Goal: Book appointment/travel/reservation

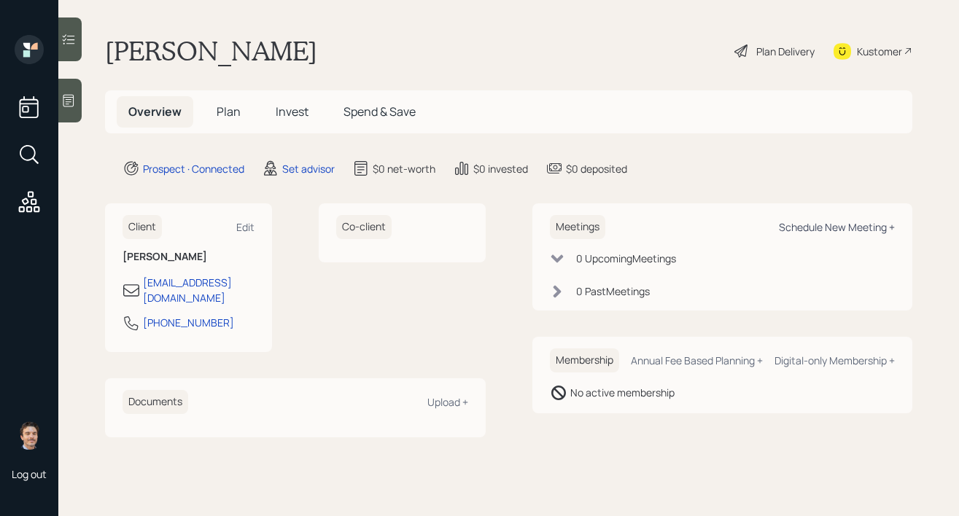
click at [832, 226] on div "Schedule New Meeting +" at bounding box center [837, 227] width 116 height 14
select select "round-[PERSON_NAME]"
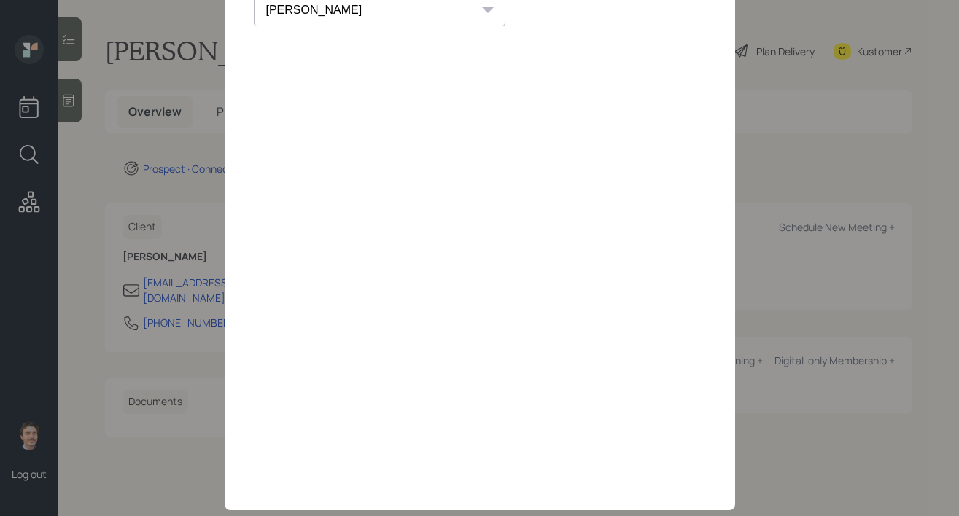
scroll to position [20, 0]
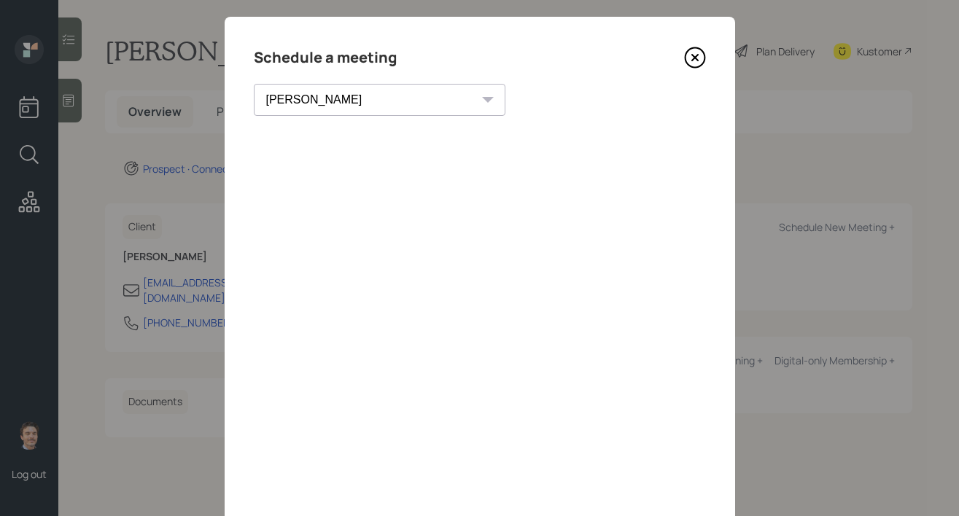
click at [691, 61] on icon at bounding box center [695, 58] width 22 height 22
